Goal: Task Accomplishment & Management: Use online tool/utility

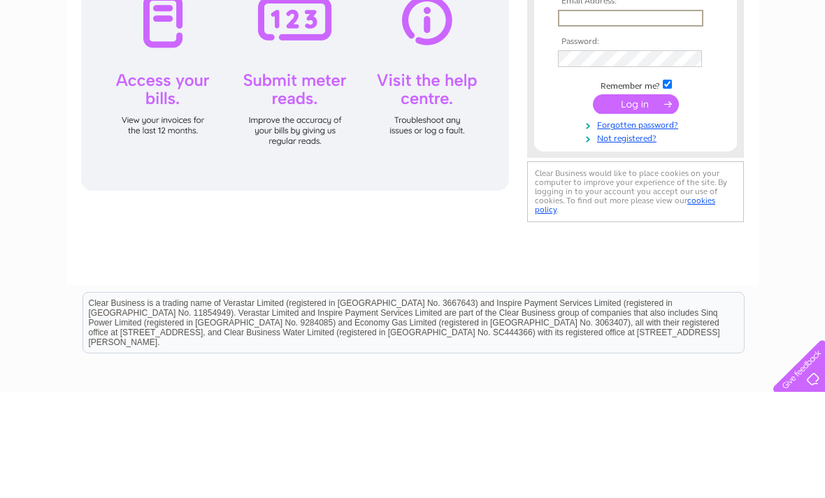
type input "catherine@arvikaconsult.co"
click at [635, 210] on input "submit" at bounding box center [636, 208] width 86 height 20
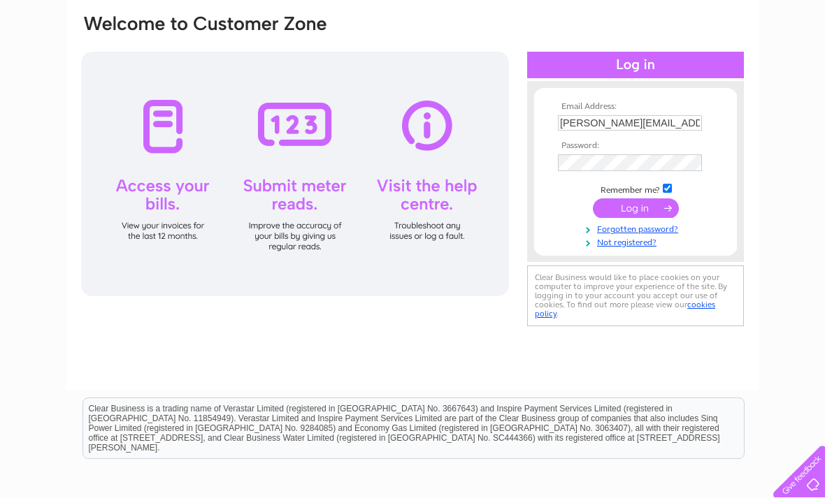
click at [644, 198] on input "submit" at bounding box center [636, 208] width 86 height 20
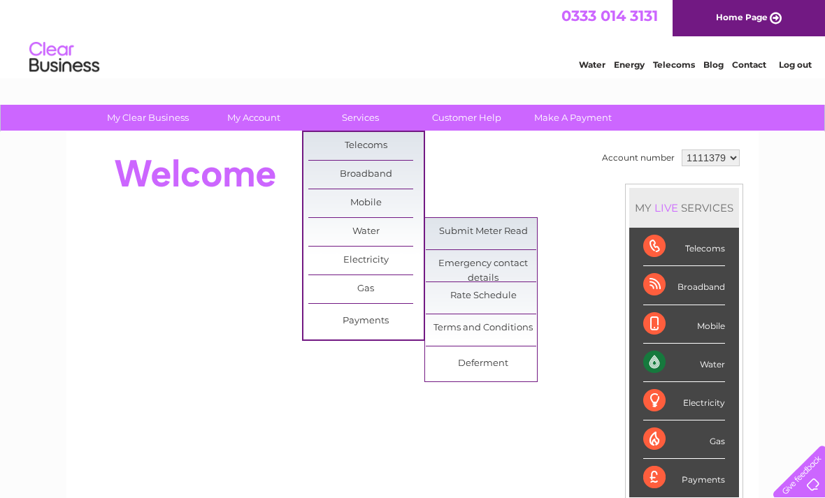
click at [504, 232] on link "Submit Meter Read" at bounding box center [483, 232] width 115 height 28
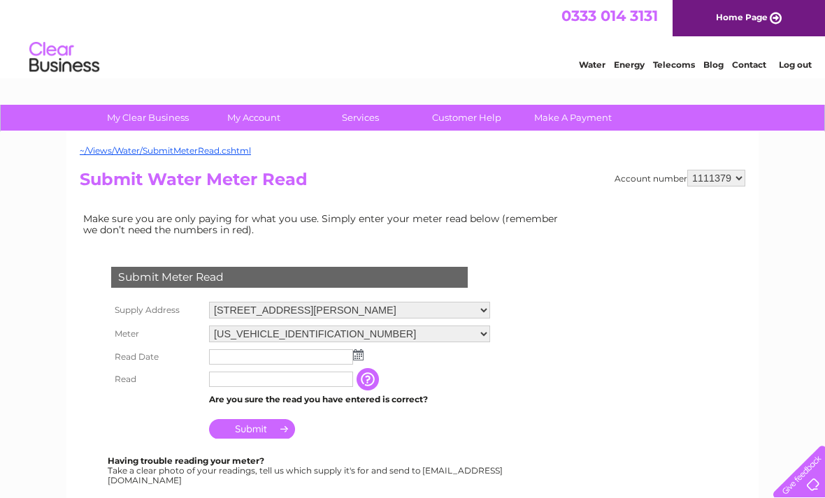
click at [361, 354] on img at bounding box center [358, 354] width 10 height 11
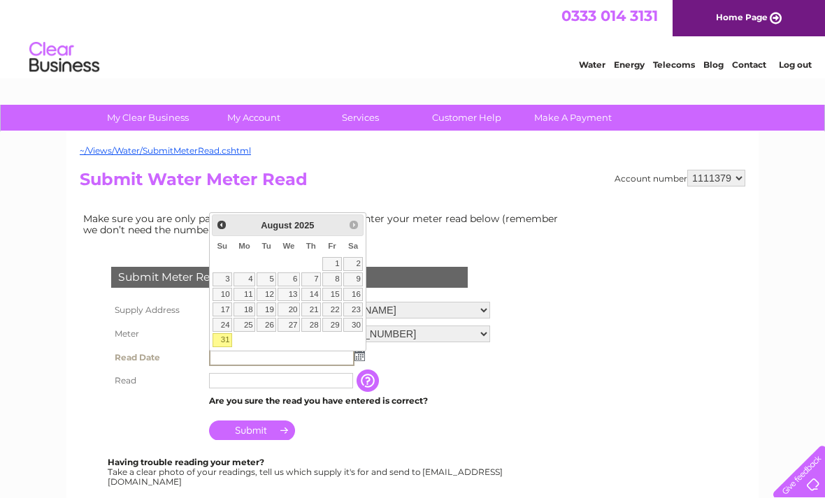
click at [223, 339] on link "31" at bounding box center [222, 340] width 20 height 14
type input "2025/08/31"
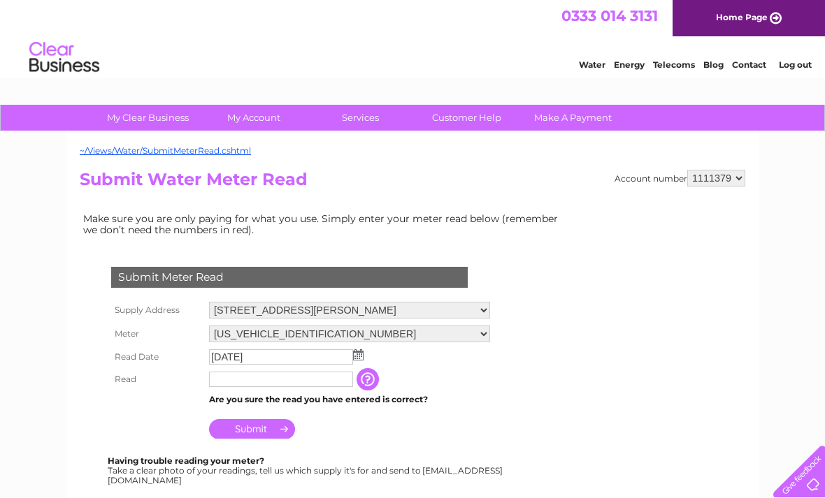
click at [263, 387] on input "text" at bounding box center [281, 379] width 144 height 15
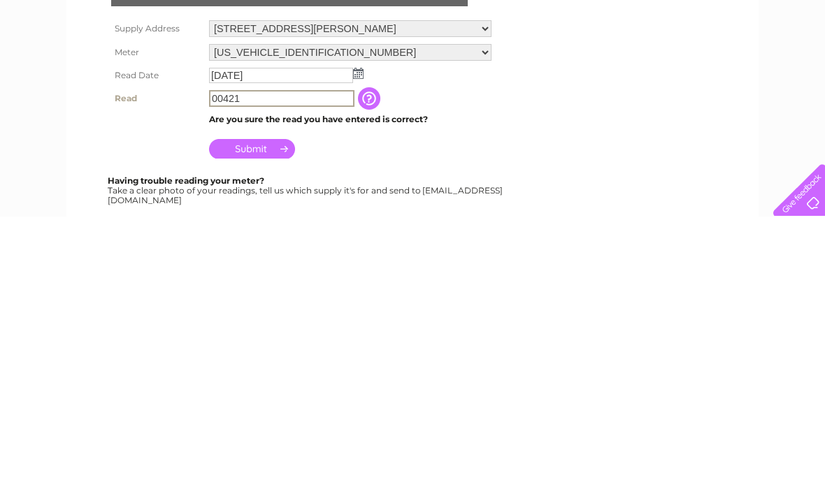
scroll to position [282, 0]
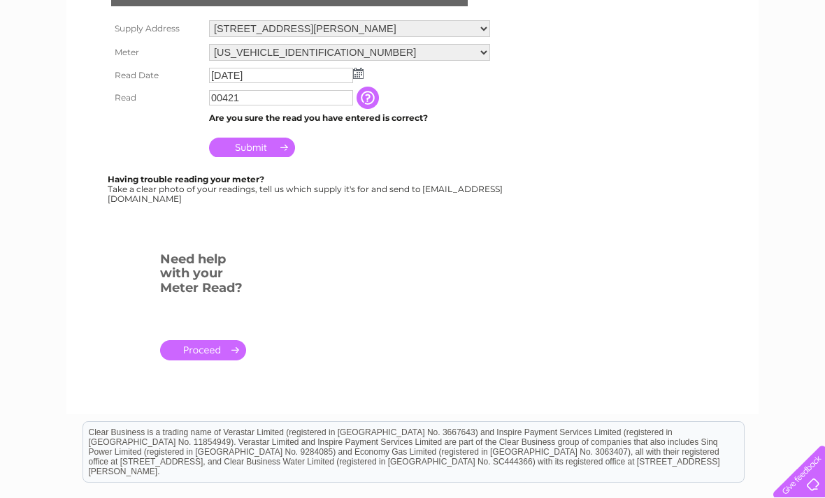
type input "00421"
click at [266, 144] on input "Submit" at bounding box center [252, 148] width 86 height 20
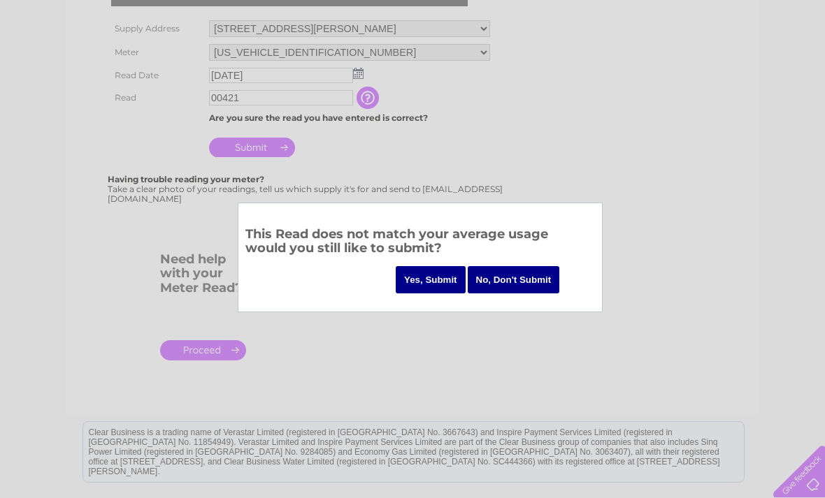
click at [431, 276] on input "Yes, Submit" at bounding box center [431, 279] width 70 height 27
